Goal: Information Seeking & Learning: Learn about a topic

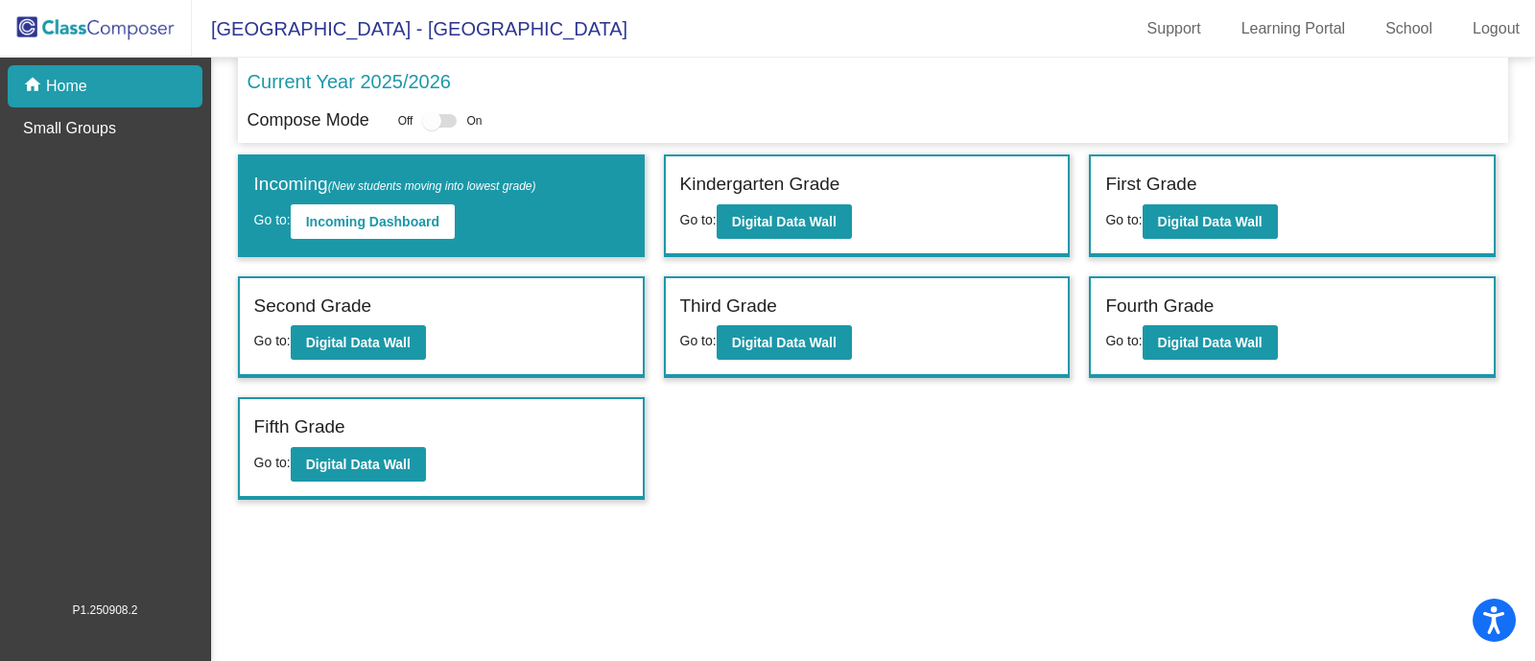
click at [1172, 305] on label "Fourth Grade" at bounding box center [1159, 307] width 108 height 28
click at [1195, 349] on button "Digital Data Wall" at bounding box center [1210, 342] width 135 height 35
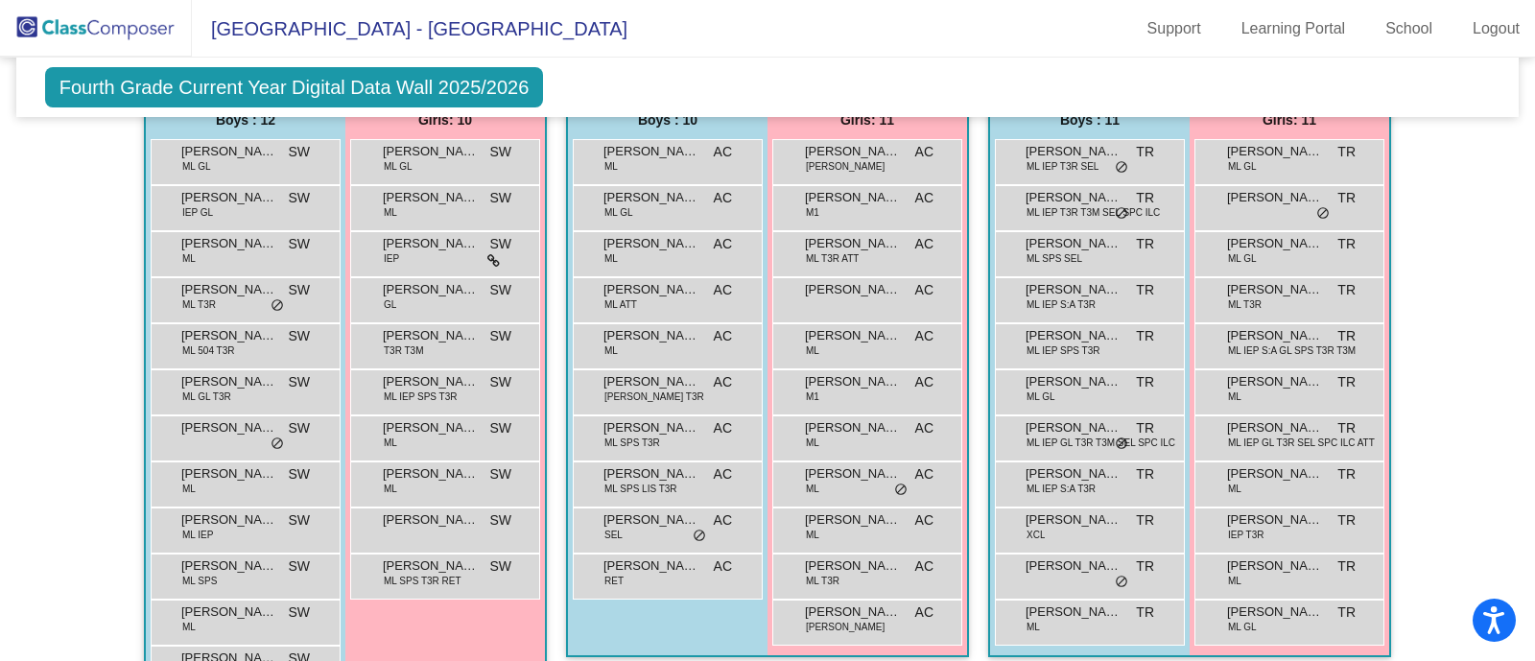
scroll to position [1243, 0]
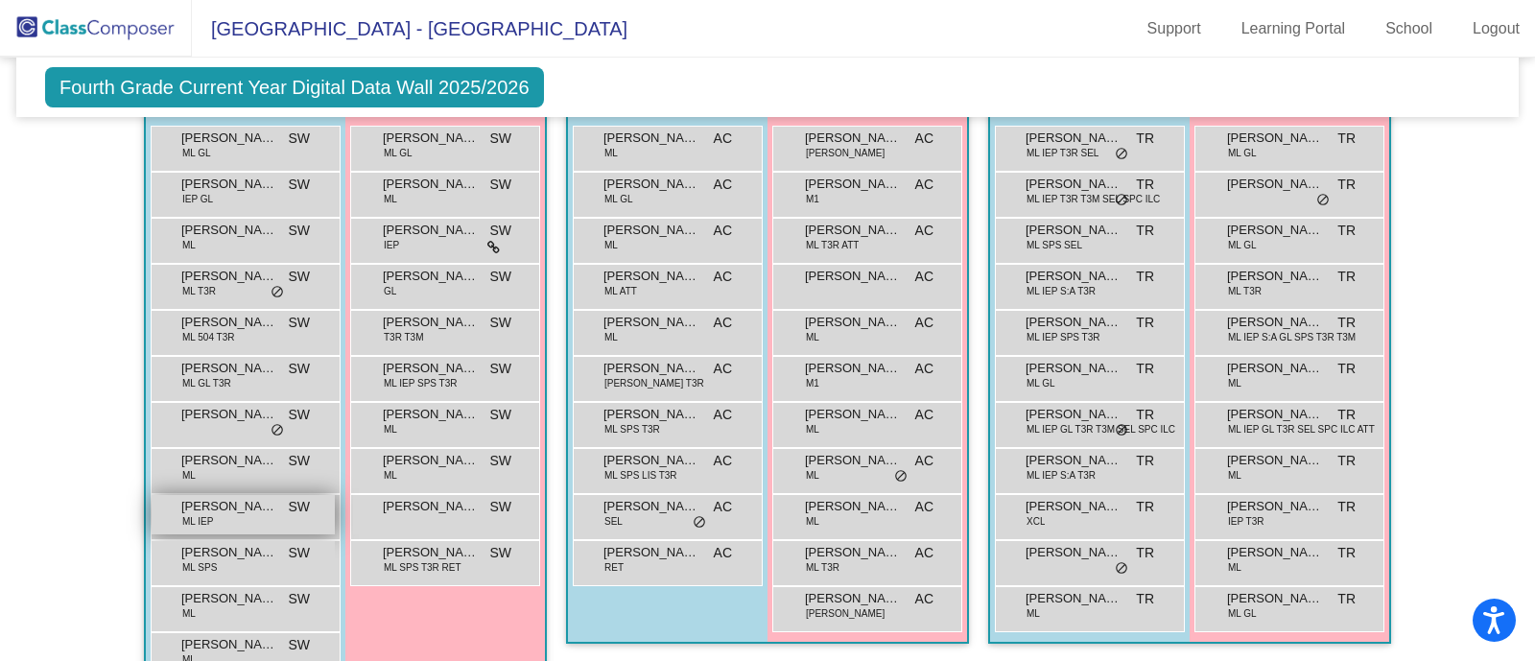
click at [220, 501] on span "[PERSON_NAME]" at bounding box center [229, 506] width 96 height 19
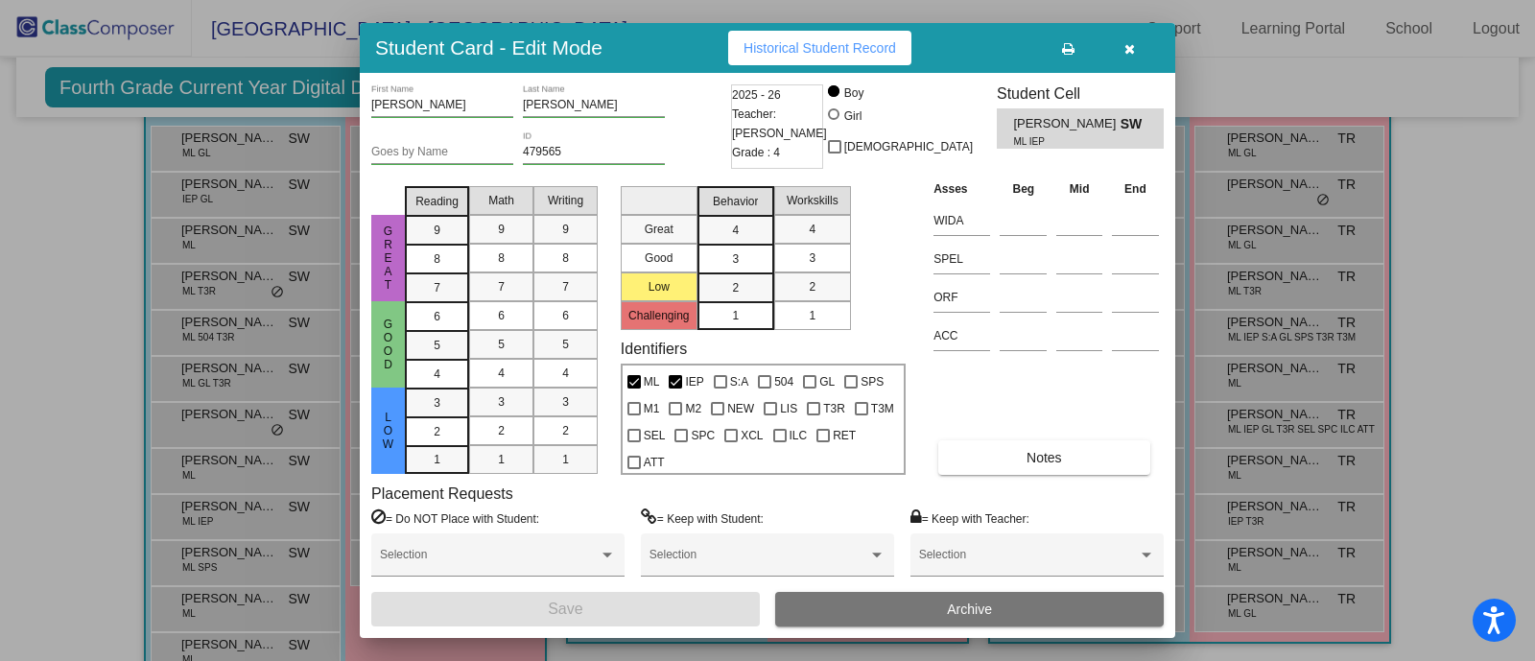
click at [1149, 50] on button "button" at bounding box center [1129, 48] width 61 height 35
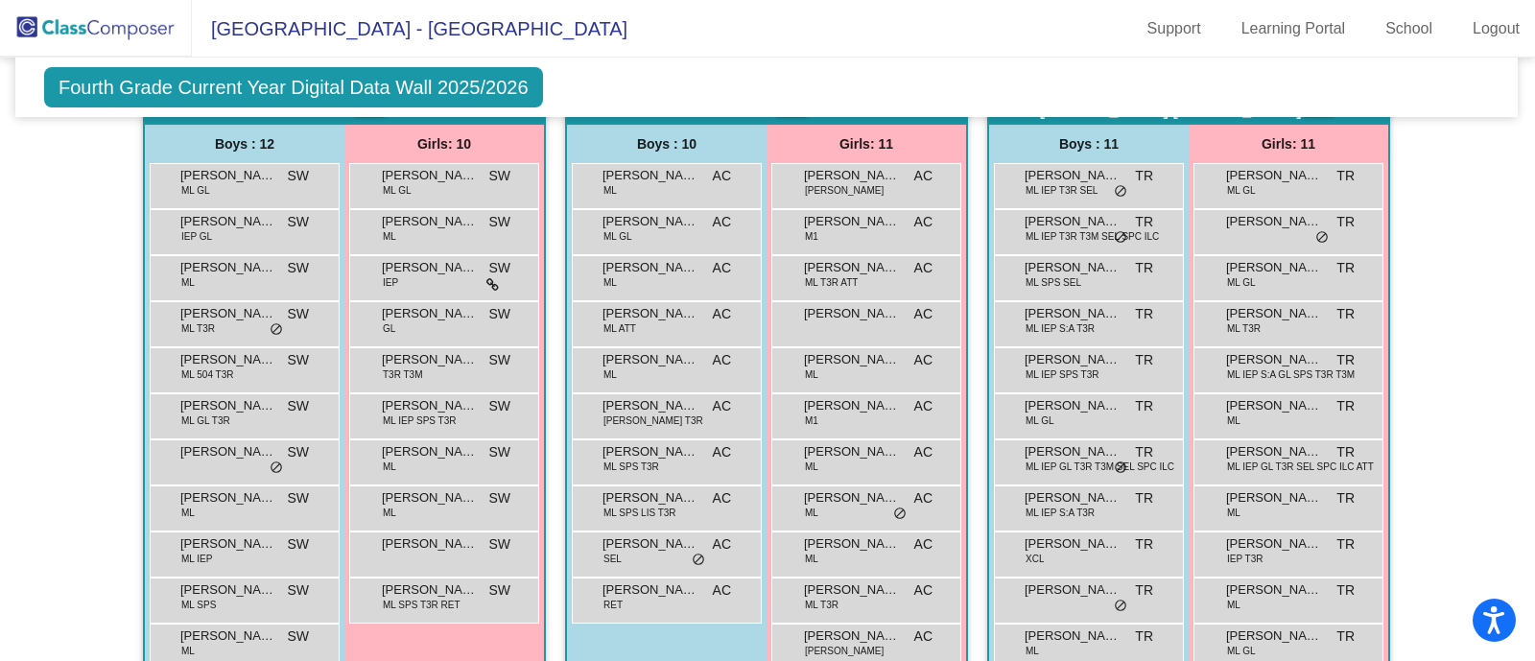
scroll to position [1219, 1]
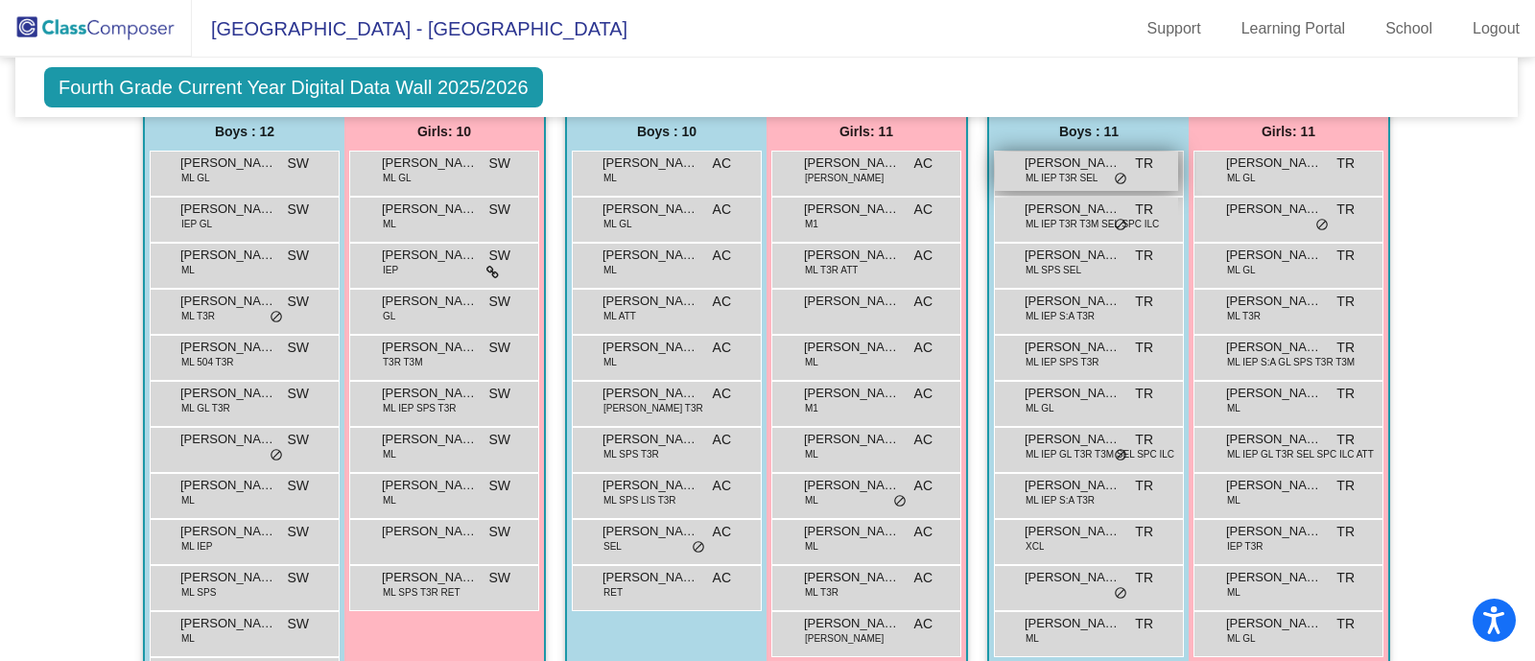
click at [1065, 160] on span "[PERSON_NAME]" at bounding box center [1073, 163] width 96 height 19
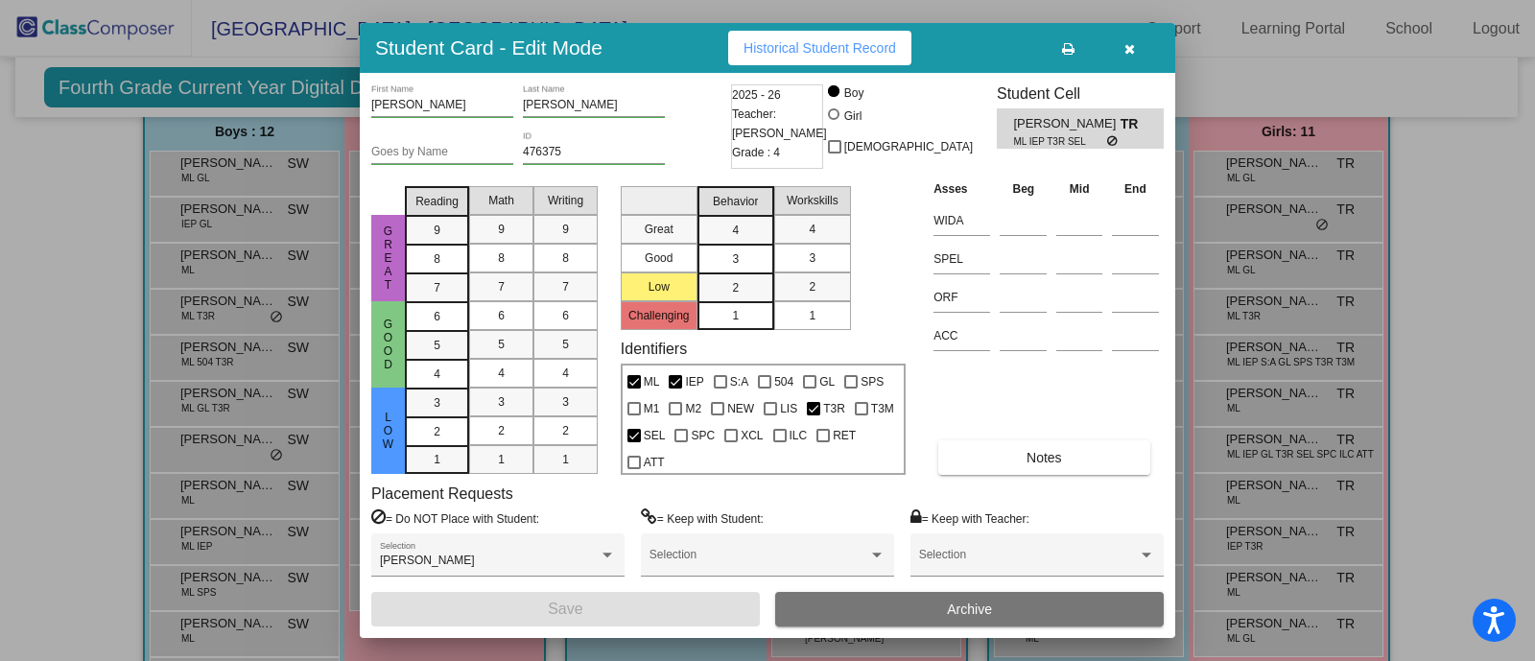
click at [1134, 50] on button "button" at bounding box center [1129, 48] width 61 height 35
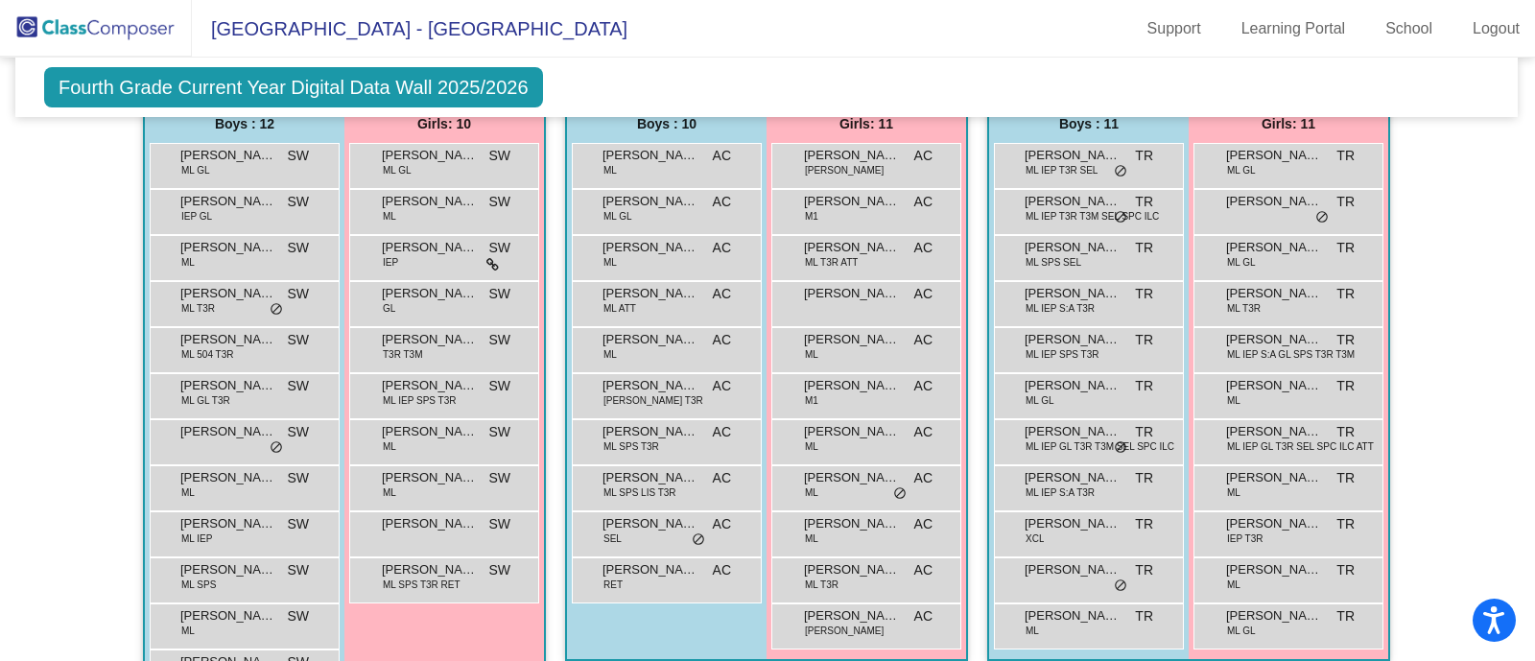
scroll to position [1223, 1]
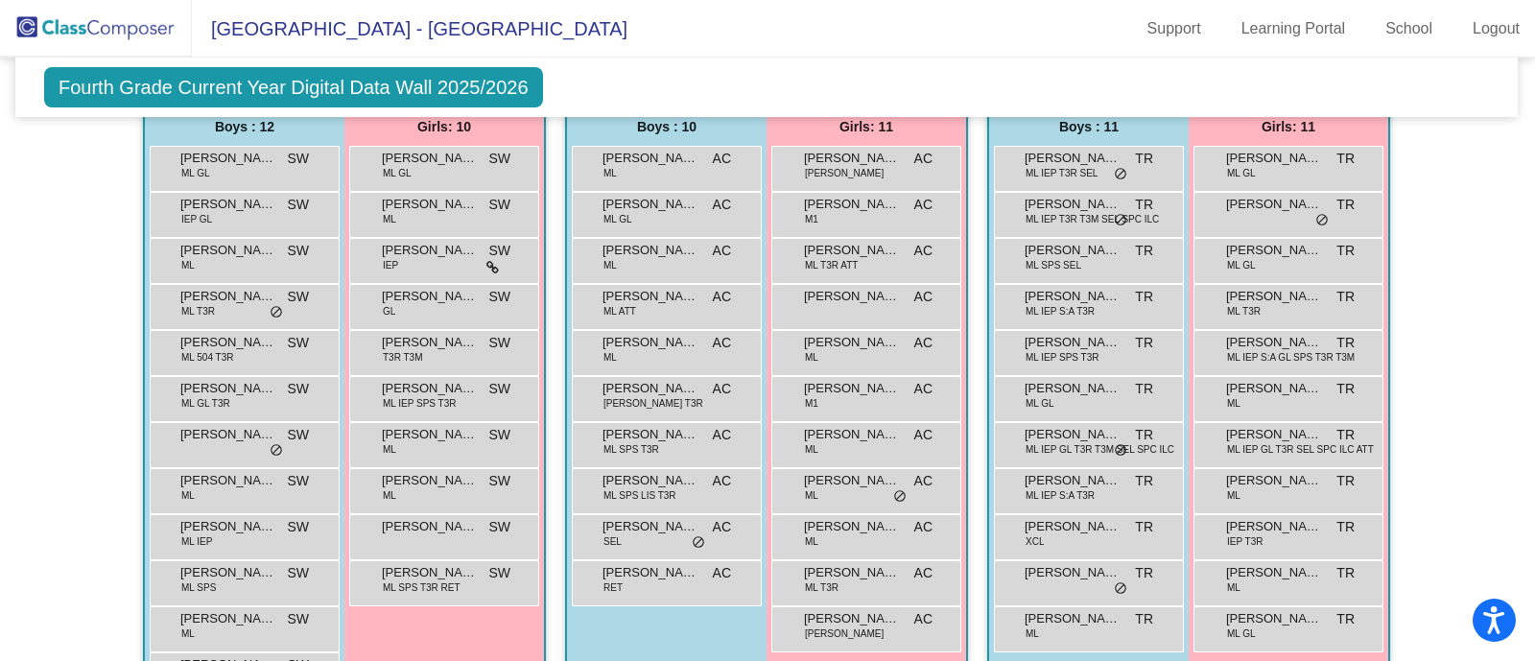
click at [1067, 462] on div "[PERSON_NAME] [PERSON_NAME] IEP GL T3R T3M SEL SPC ILC TR lock do_not_disturb_a…" at bounding box center [1089, 445] width 190 height 46
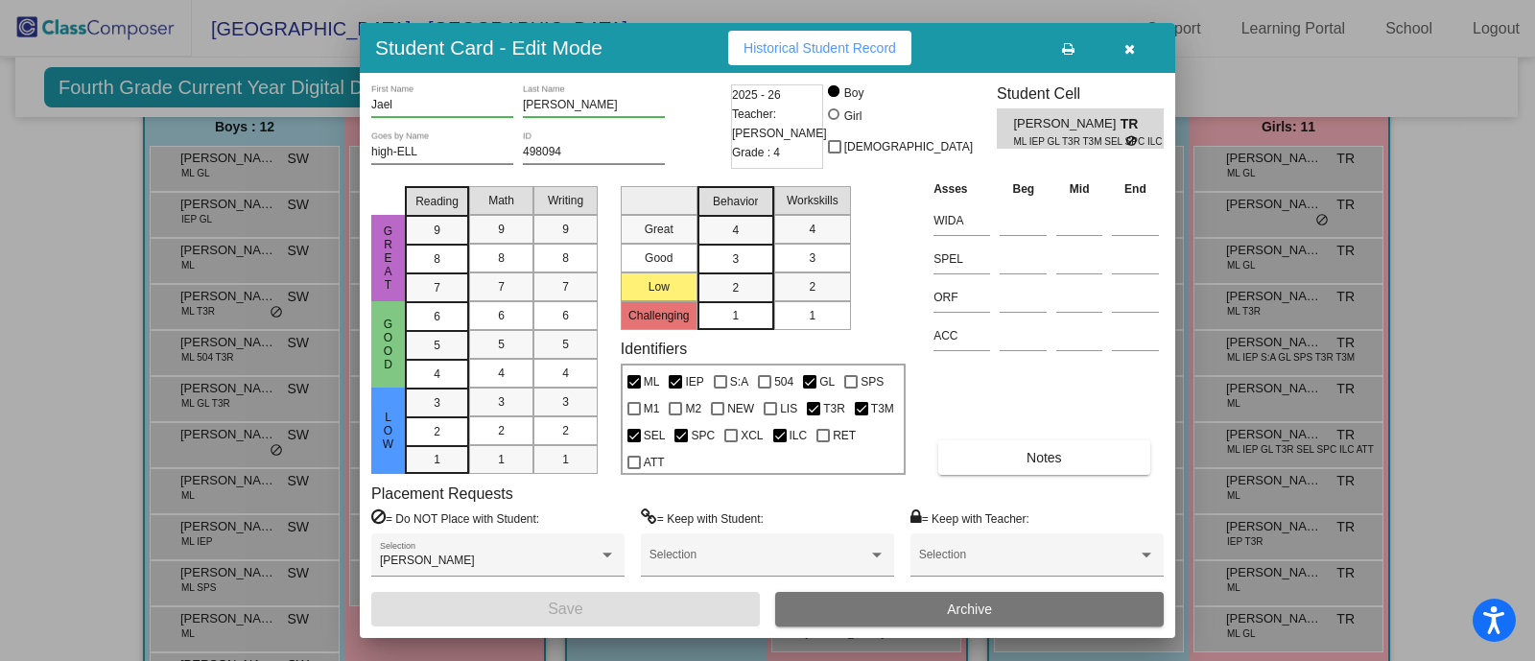
click at [1138, 54] on button "button" at bounding box center [1129, 48] width 61 height 35
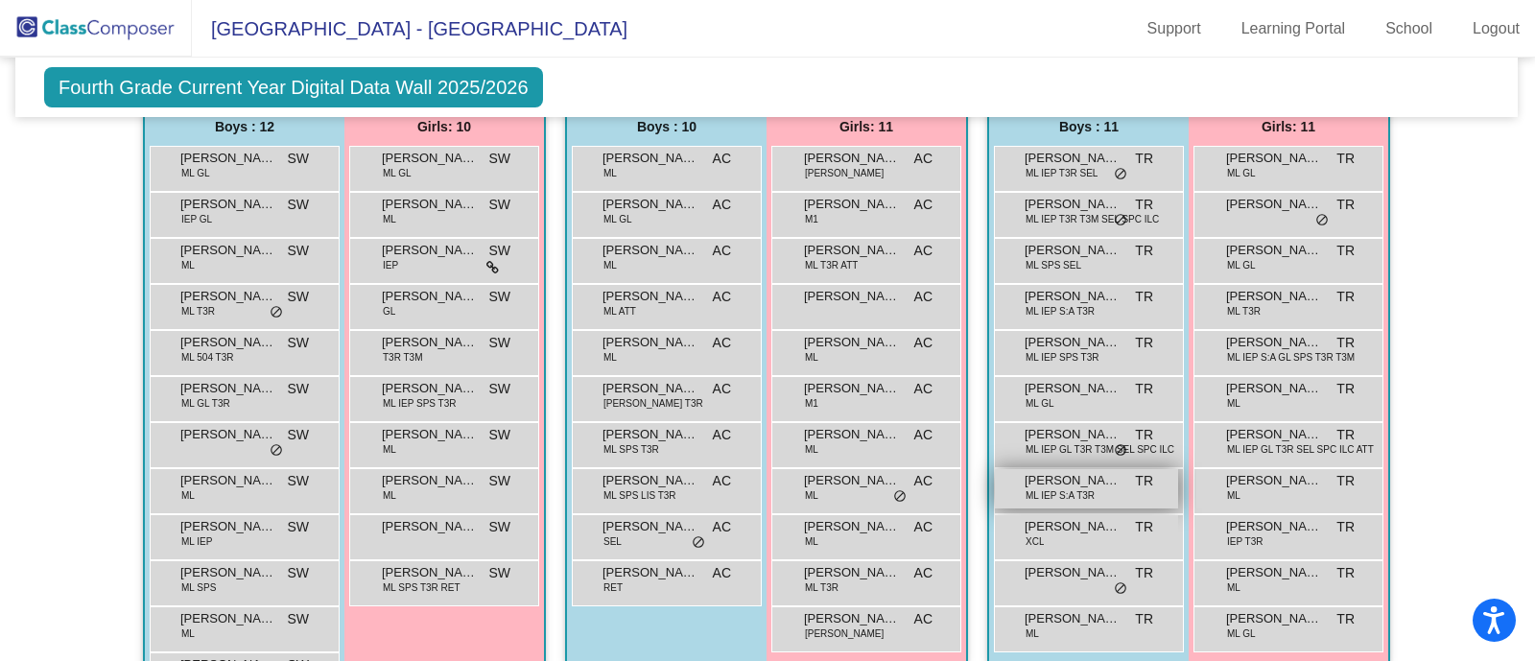
click at [1095, 479] on span "[PERSON_NAME] [PERSON_NAME]" at bounding box center [1073, 480] width 96 height 19
